Goal: Task Accomplishment & Management: Manage account settings

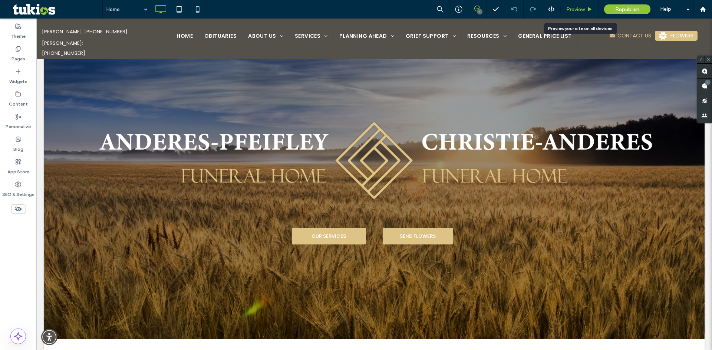
click at [584, 6] on div "Preview" at bounding box center [580, 9] width 38 height 19
click at [581, 11] on span "Preview" at bounding box center [575, 9] width 19 height 6
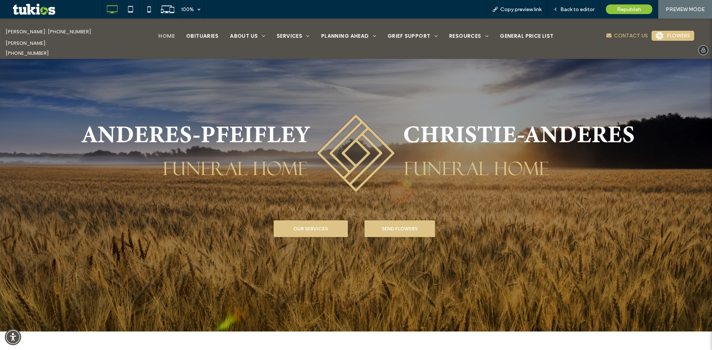
click at [163, 36] on span "Home" at bounding box center [166, 36] width 16 height 8
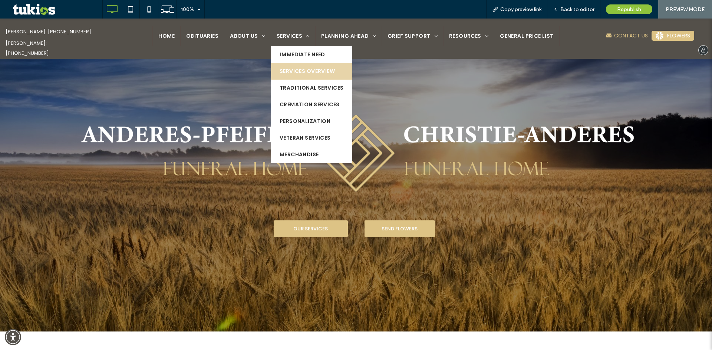
click at [298, 72] on span "Services Overview" at bounding box center [307, 71] width 55 height 8
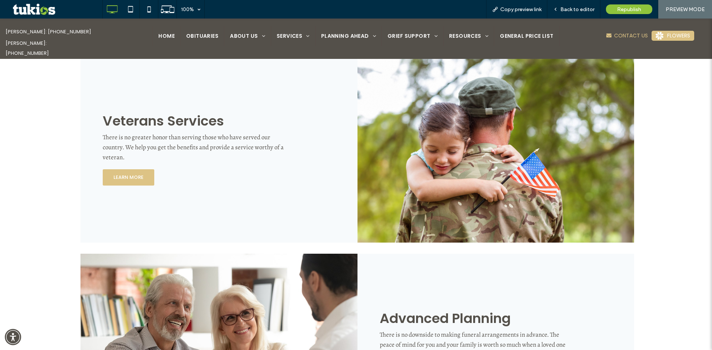
scroll to position [853, 0]
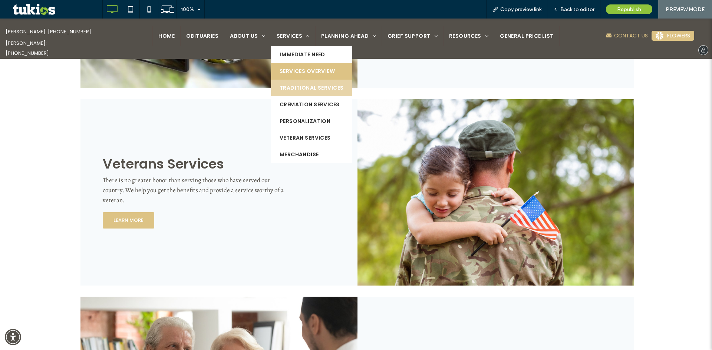
click at [307, 91] on span "Traditional Services" at bounding box center [312, 88] width 64 height 8
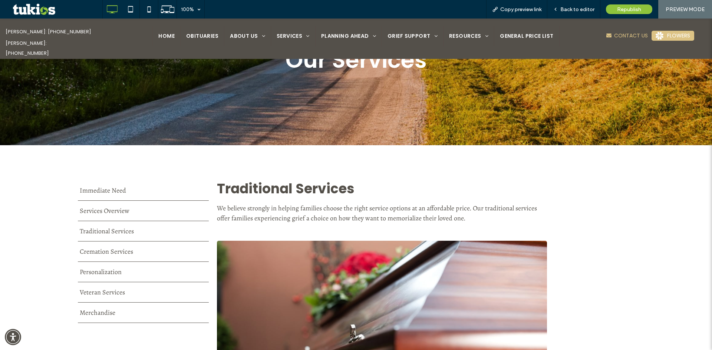
scroll to position [37, 0]
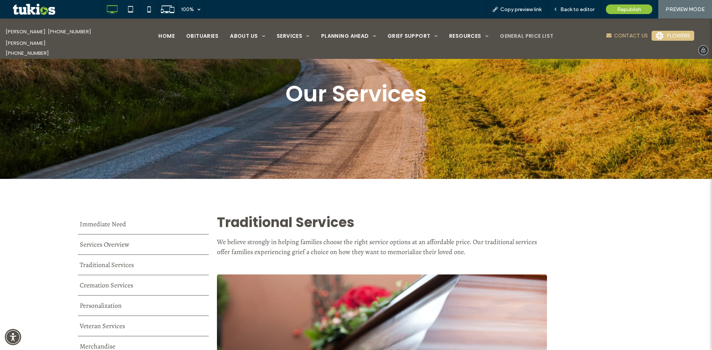
click at [510, 39] on span "GENERAL PRICE LIST" at bounding box center [527, 36] width 54 height 8
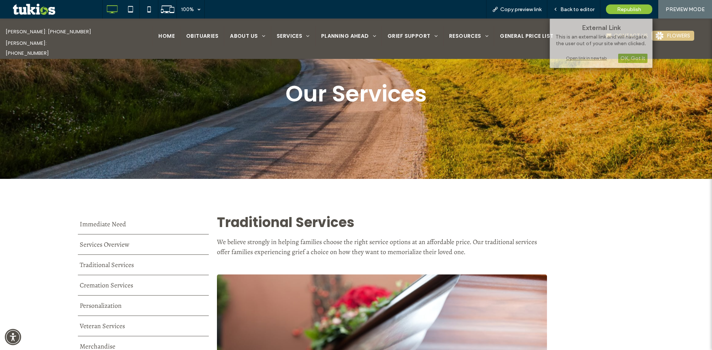
click at [579, 76] on div "Our Services" at bounding box center [356, 93] width 556 height 35
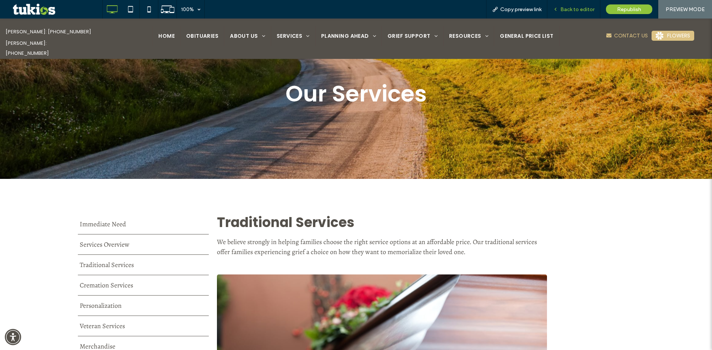
click at [565, 11] on span "Back to editor" at bounding box center [577, 9] width 34 height 6
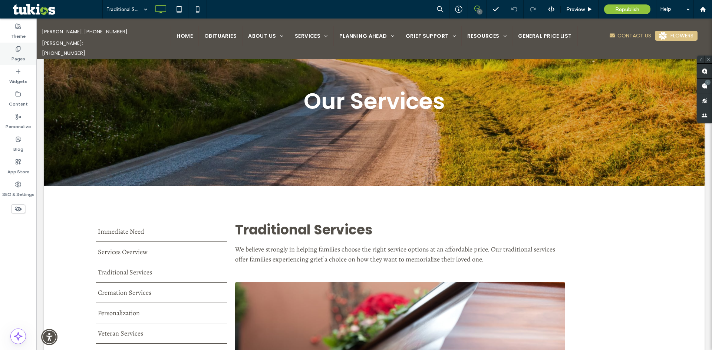
click at [13, 49] on div "Pages" at bounding box center [18, 54] width 36 height 23
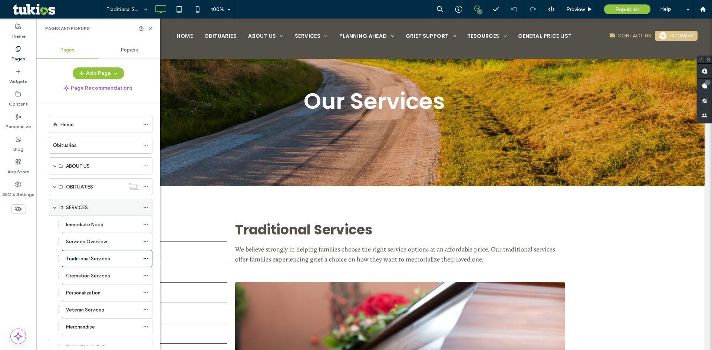
scroll to position [90, 0]
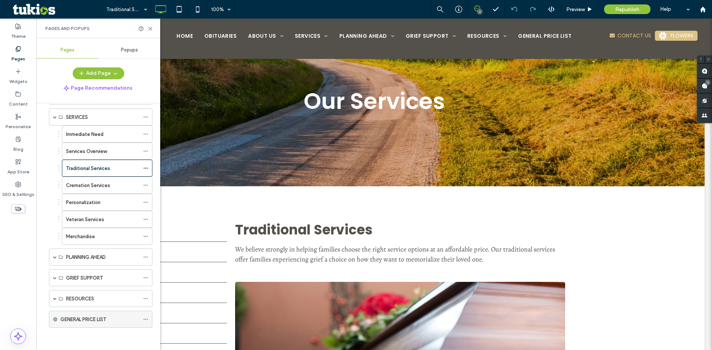
click at [125, 320] on div "GENERAL PRICE LIST" at bounding box center [99, 320] width 79 height 8
click at [143, 317] on icon at bounding box center [145, 319] width 5 height 5
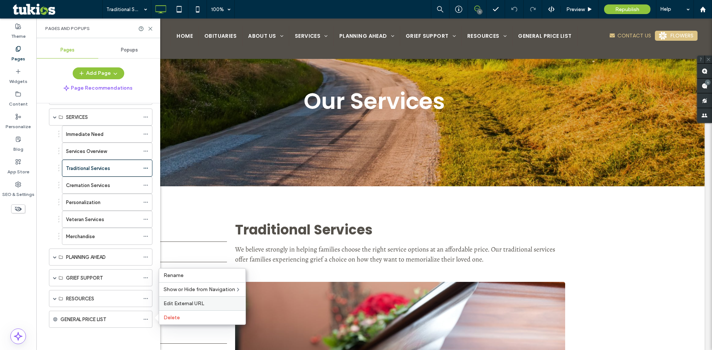
click at [200, 303] on span "Edit External URL" at bounding box center [183, 304] width 41 height 6
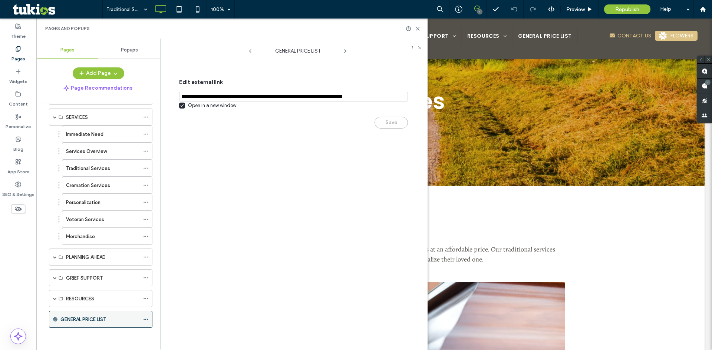
click at [143, 319] on icon at bounding box center [145, 319] width 5 height 5
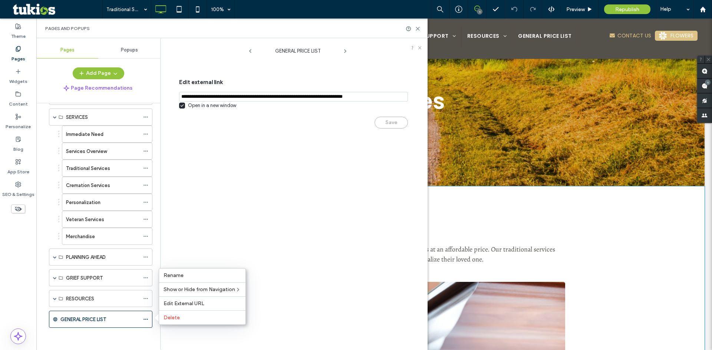
drag, startPoint x: 653, startPoint y: 264, endPoint x: 631, endPoint y: 241, distance: 31.7
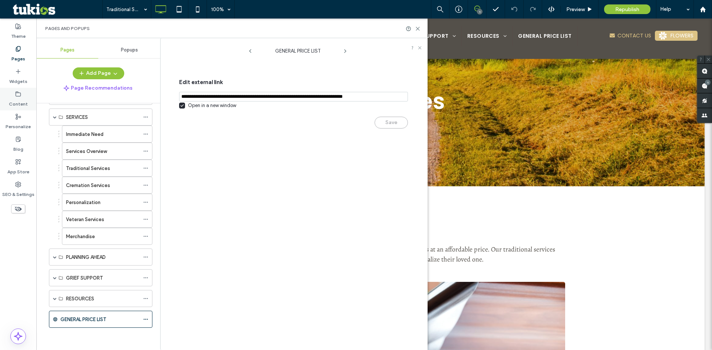
click at [16, 100] on label "Content" at bounding box center [18, 102] width 19 height 10
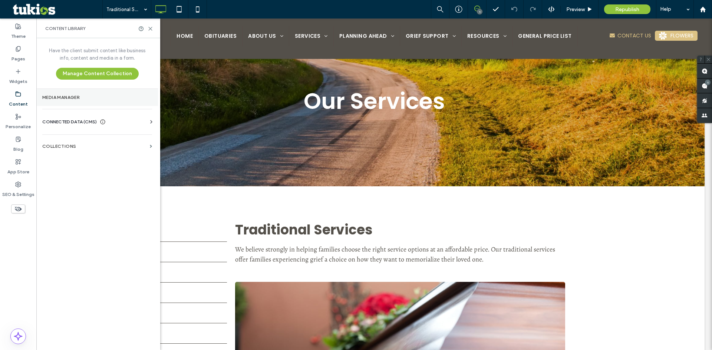
click at [79, 101] on section "Media Manager" at bounding box center [97, 97] width 122 height 17
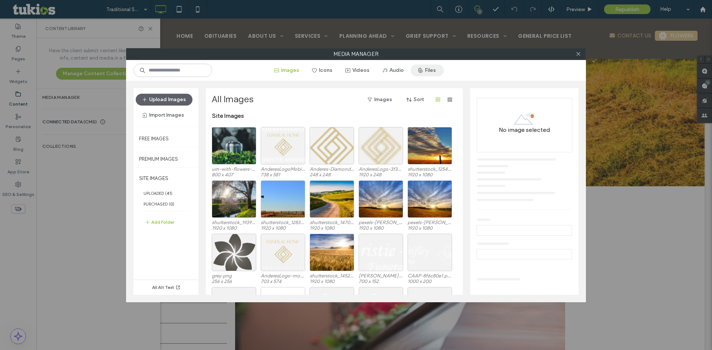
click at [435, 65] on button "Files" at bounding box center [426, 71] width 33 height 12
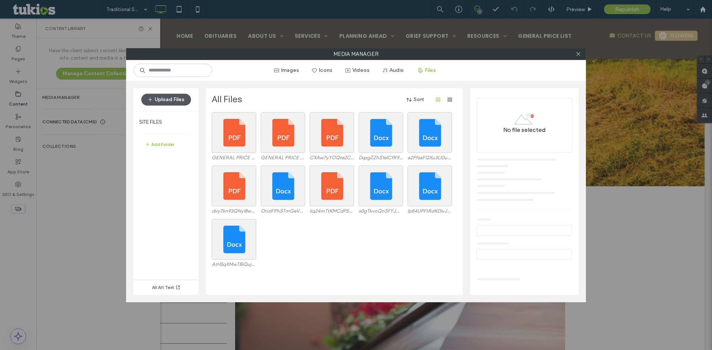
click at [166, 96] on button "Upload Files" at bounding box center [166, 100] width 50 height 12
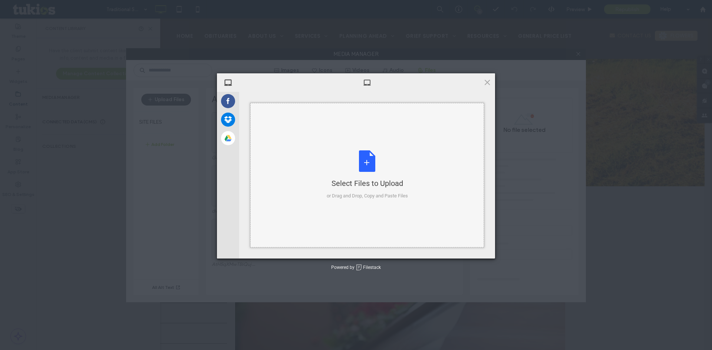
click at [382, 152] on div "Select Files to Upload or Drag and Drop, Copy and Paste Files" at bounding box center [367, 175] width 81 height 49
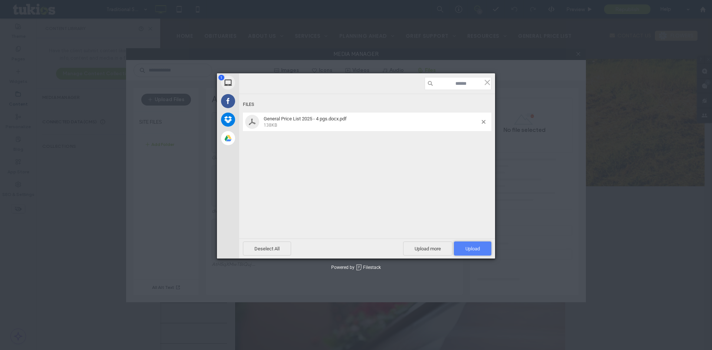
click at [462, 250] on span "Upload 1" at bounding box center [472, 249] width 37 height 14
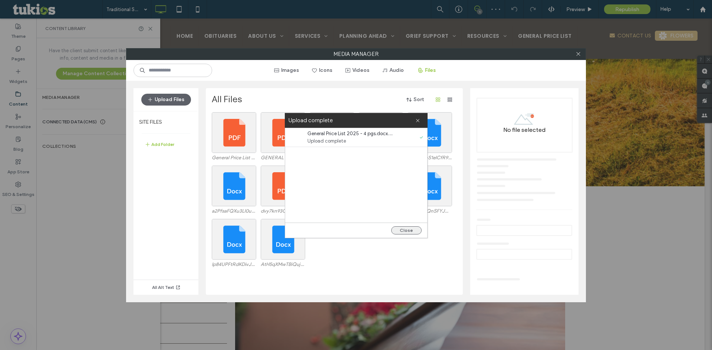
click at [413, 229] on button "Close" at bounding box center [406, 231] width 30 height 8
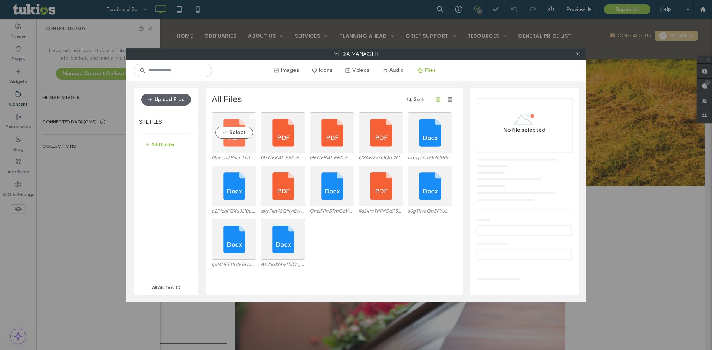
click at [230, 134] on div "Select" at bounding box center [234, 132] width 44 height 41
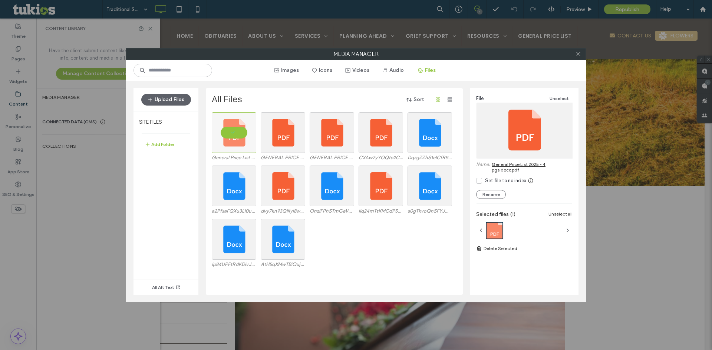
click at [518, 165] on link "General Price List 2025 - 4 pgs.docx.pdf" at bounding box center [532, 167] width 81 height 11
click at [580, 52] on use at bounding box center [578, 54] width 4 height 4
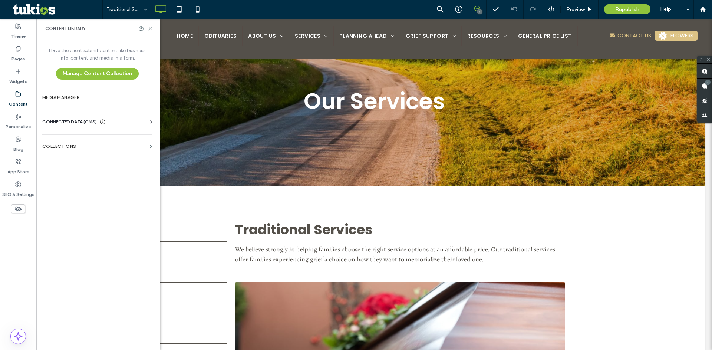
click at [150, 28] on use at bounding box center [150, 28] width 3 height 3
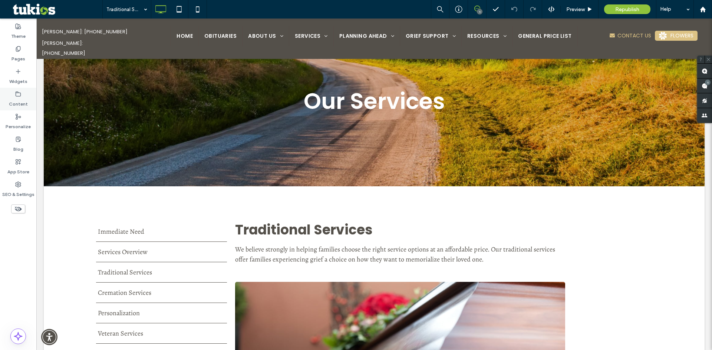
click at [16, 98] on label "Content" at bounding box center [18, 102] width 19 height 10
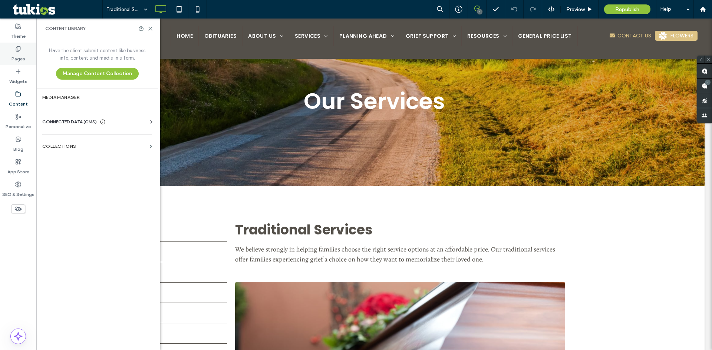
click at [15, 54] on label "Pages" at bounding box center [18, 57] width 14 height 10
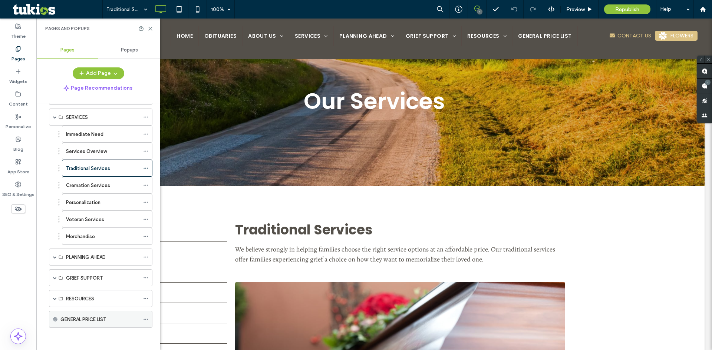
click at [97, 320] on label "GENERAL PRICE LIST" at bounding box center [83, 319] width 46 height 13
click at [145, 317] on span at bounding box center [145, 319] width 5 height 11
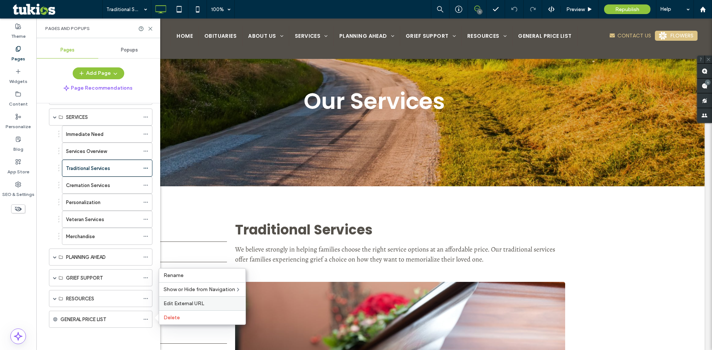
click at [197, 301] on span "Edit External URL" at bounding box center [183, 304] width 41 height 6
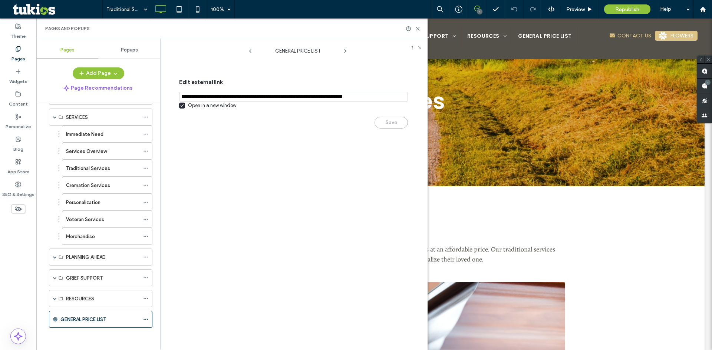
click at [306, 95] on input "notEmpty,url" at bounding box center [293, 97] width 229 height 10
paste input "**********"
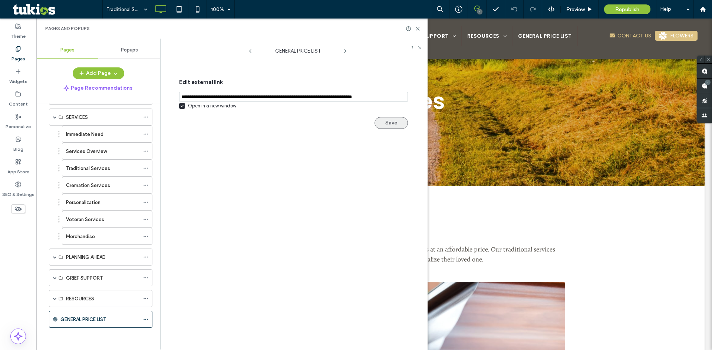
type input "**********"
click at [403, 122] on button "Save" at bounding box center [390, 123] width 33 height 12
click at [415, 30] on icon at bounding box center [418, 29] width 6 height 6
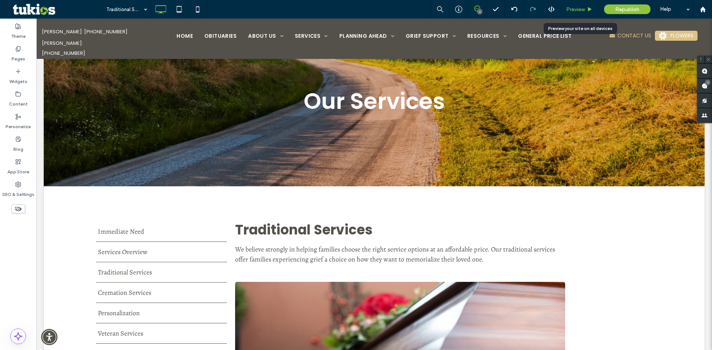
click at [575, 6] on span "Preview" at bounding box center [575, 9] width 19 height 6
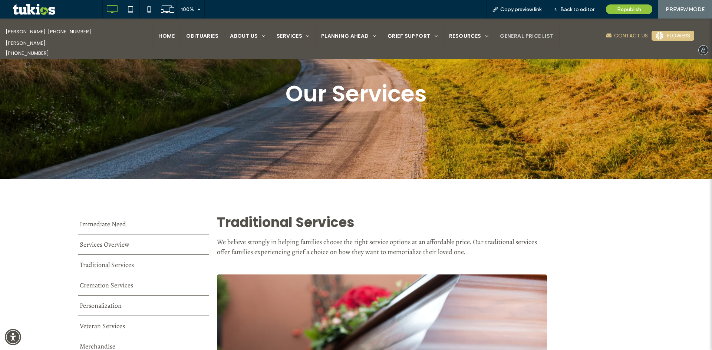
click at [527, 33] on span "GENERAL PRICE LIST" at bounding box center [527, 36] width 54 height 8
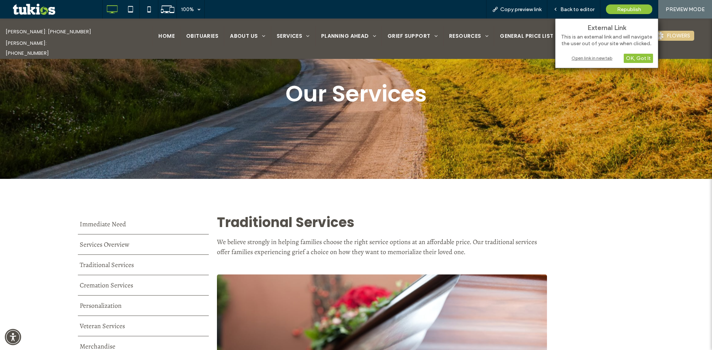
click at [606, 58] on div "Open link in new tab" at bounding box center [606, 58] width 93 height 8
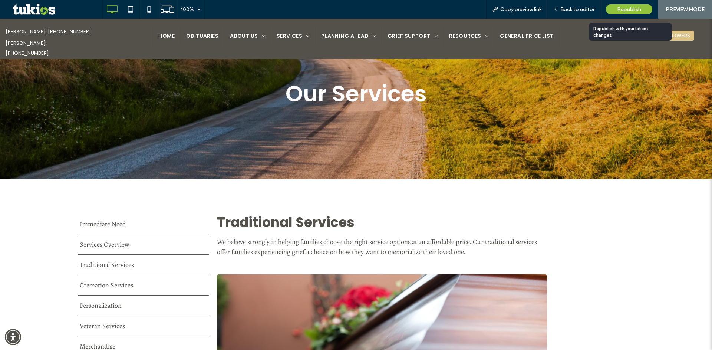
click at [632, 9] on span "Republish" at bounding box center [629, 9] width 24 height 6
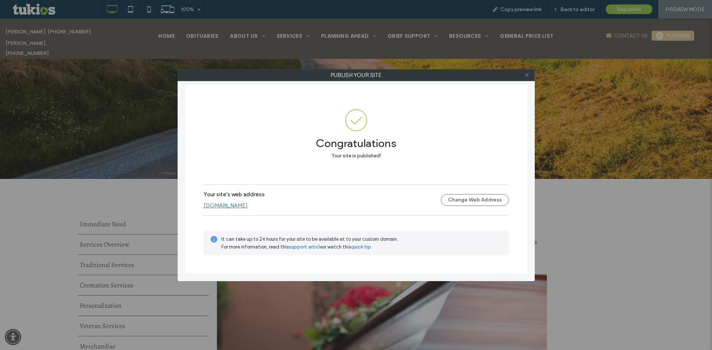
click at [528, 73] on icon at bounding box center [527, 75] width 6 height 6
